Goal: Check status: Check status

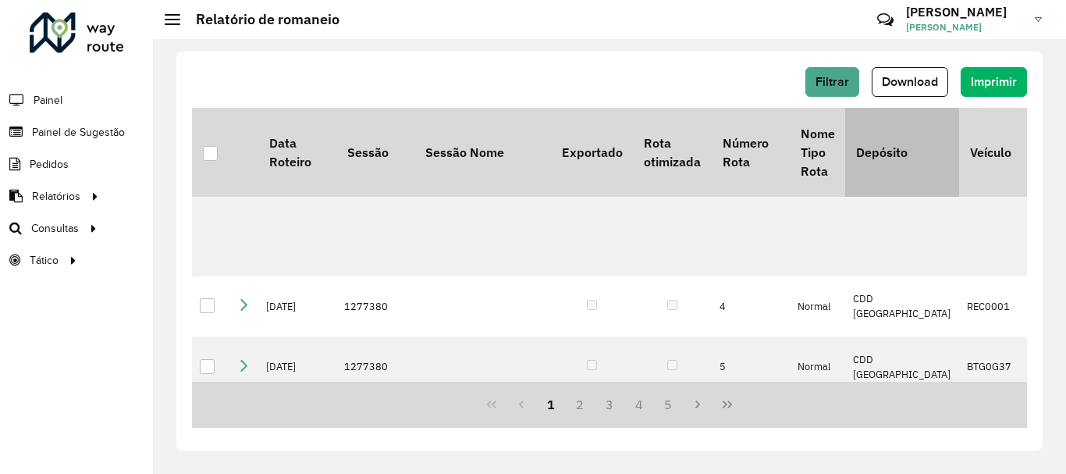
scroll to position [156, 0]
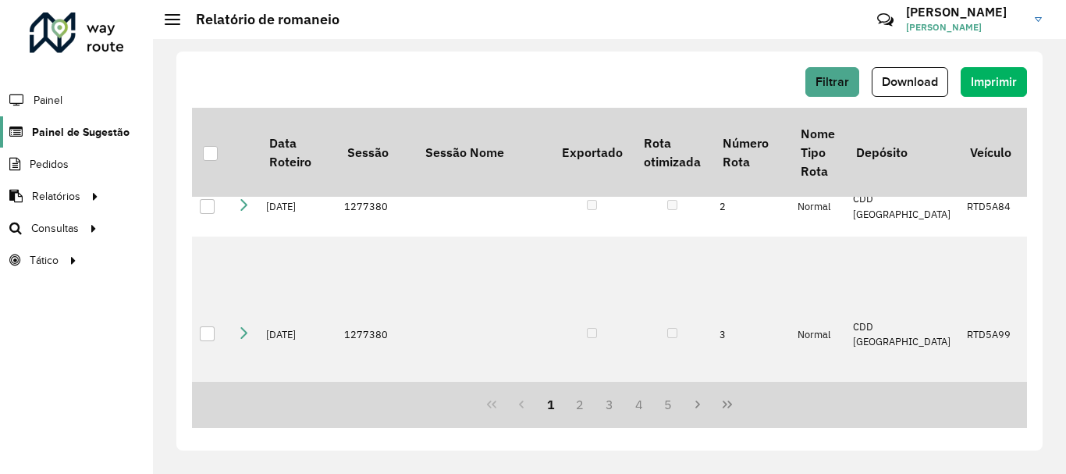
click at [98, 126] on span "Painel de Sugestão" at bounding box center [81, 132] width 98 height 16
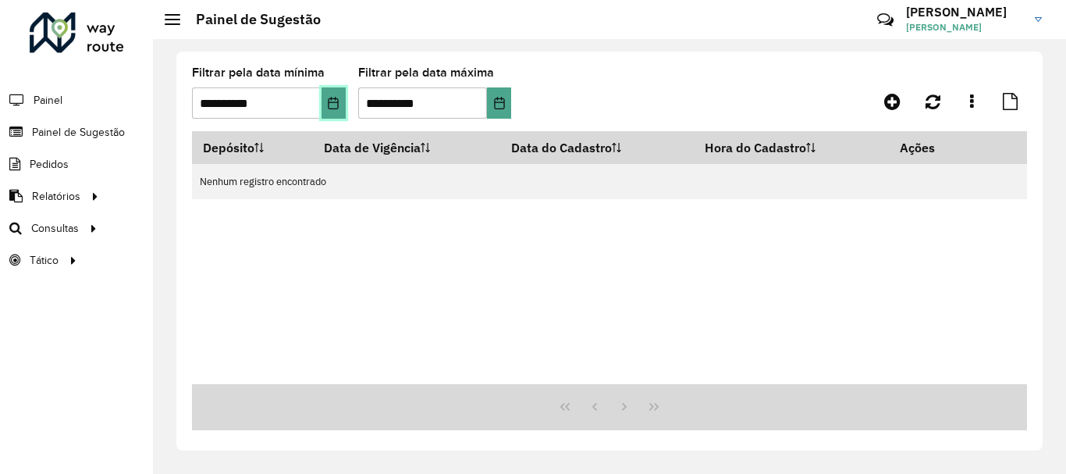
click at [333, 100] on icon "Choose Date" at bounding box center [333, 103] width 12 height 12
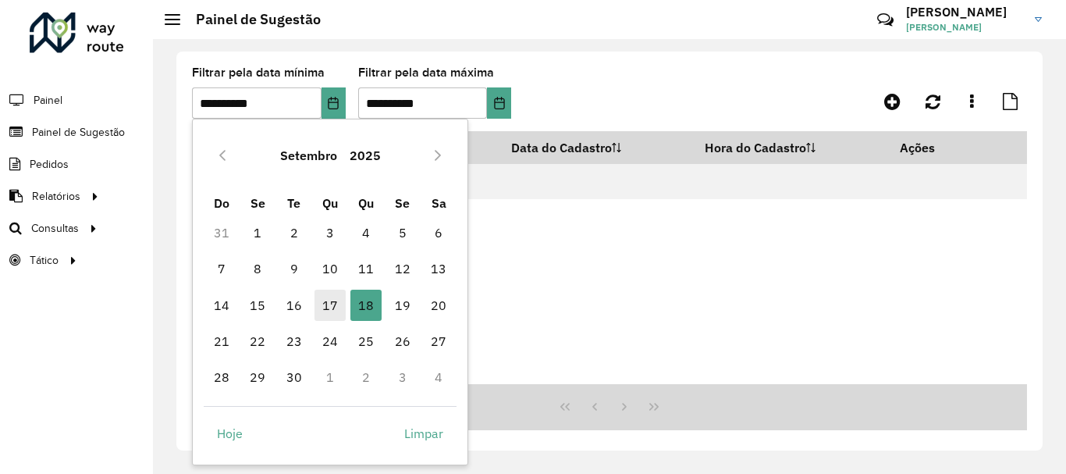
click at [337, 304] on span "17" at bounding box center [329, 304] width 31 height 31
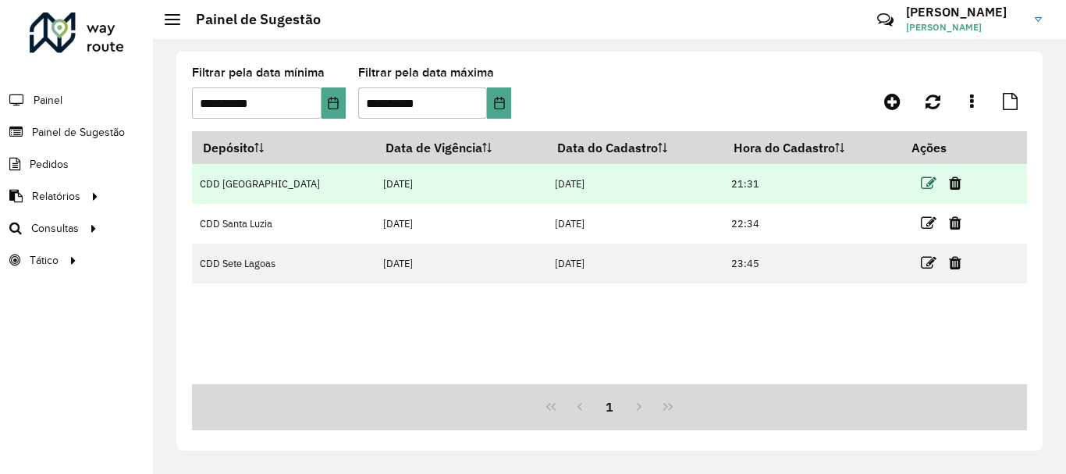
click at [928, 179] on icon at bounding box center [929, 184] width 16 height 16
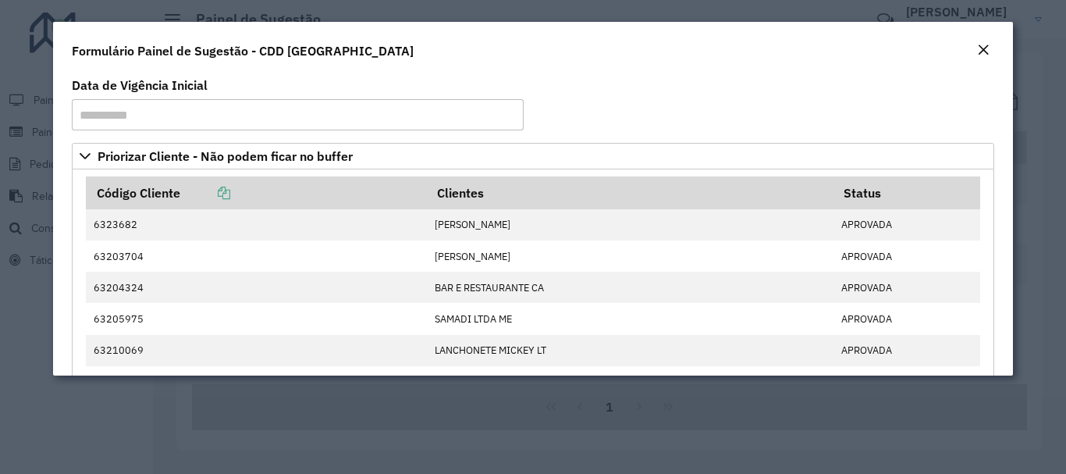
click at [980, 49] on em "Close" at bounding box center [983, 50] width 12 height 12
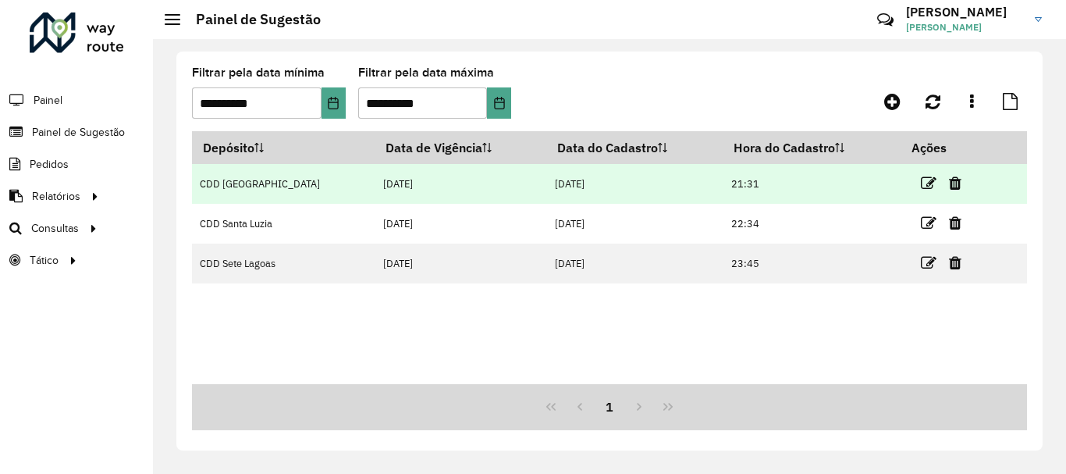
click at [272, 184] on td "CDD [GEOGRAPHIC_DATA]" at bounding box center [283, 184] width 183 height 40
click at [271, 183] on td "CDD [GEOGRAPHIC_DATA]" at bounding box center [283, 184] width 183 height 40
click at [922, 183] on icon at bounding box center [929, 184] width 16 height 16
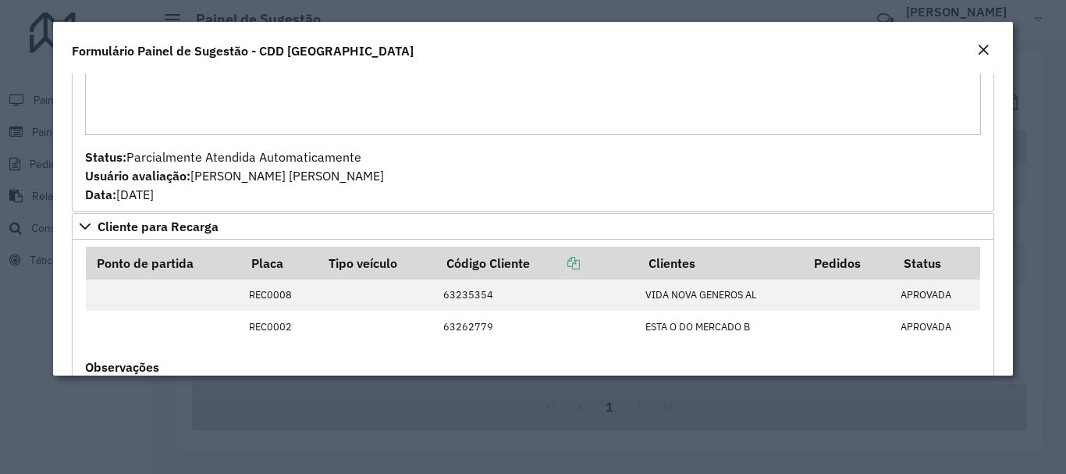
scroll to position [1420, 0]
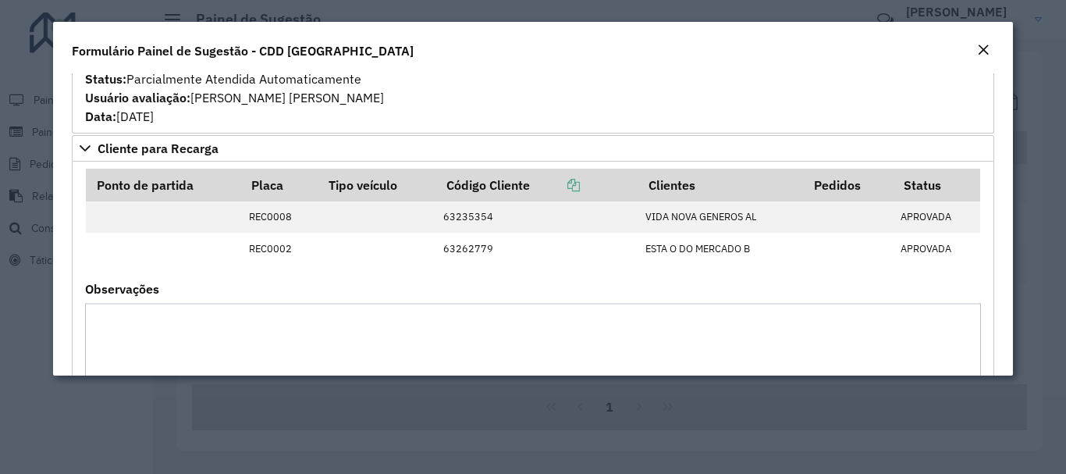
click at [986, 49] on em "Close" at bounding box center [983, 50] width 12 height 12
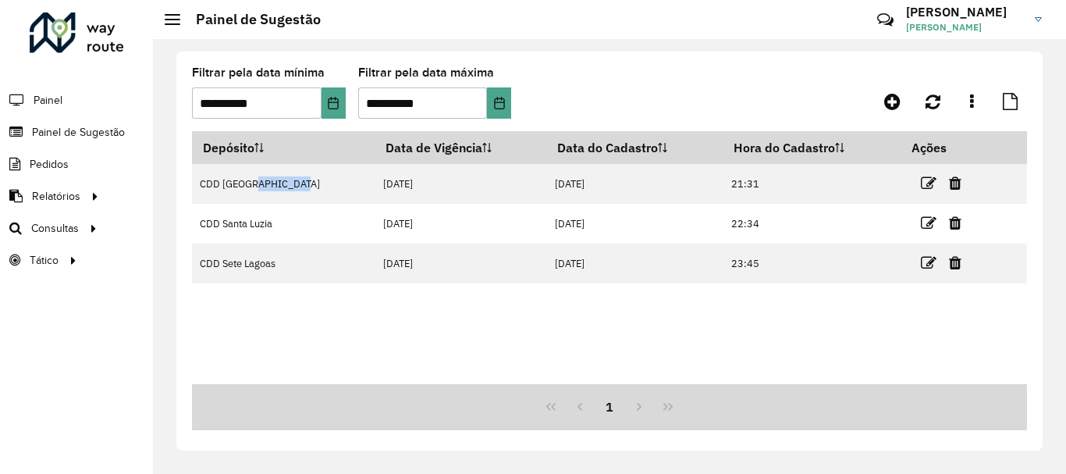
click at [591, 56] on div "**********" at bounding box center [609, 251] width 866 height 399
